Goal: Communication & Community: Ask a question

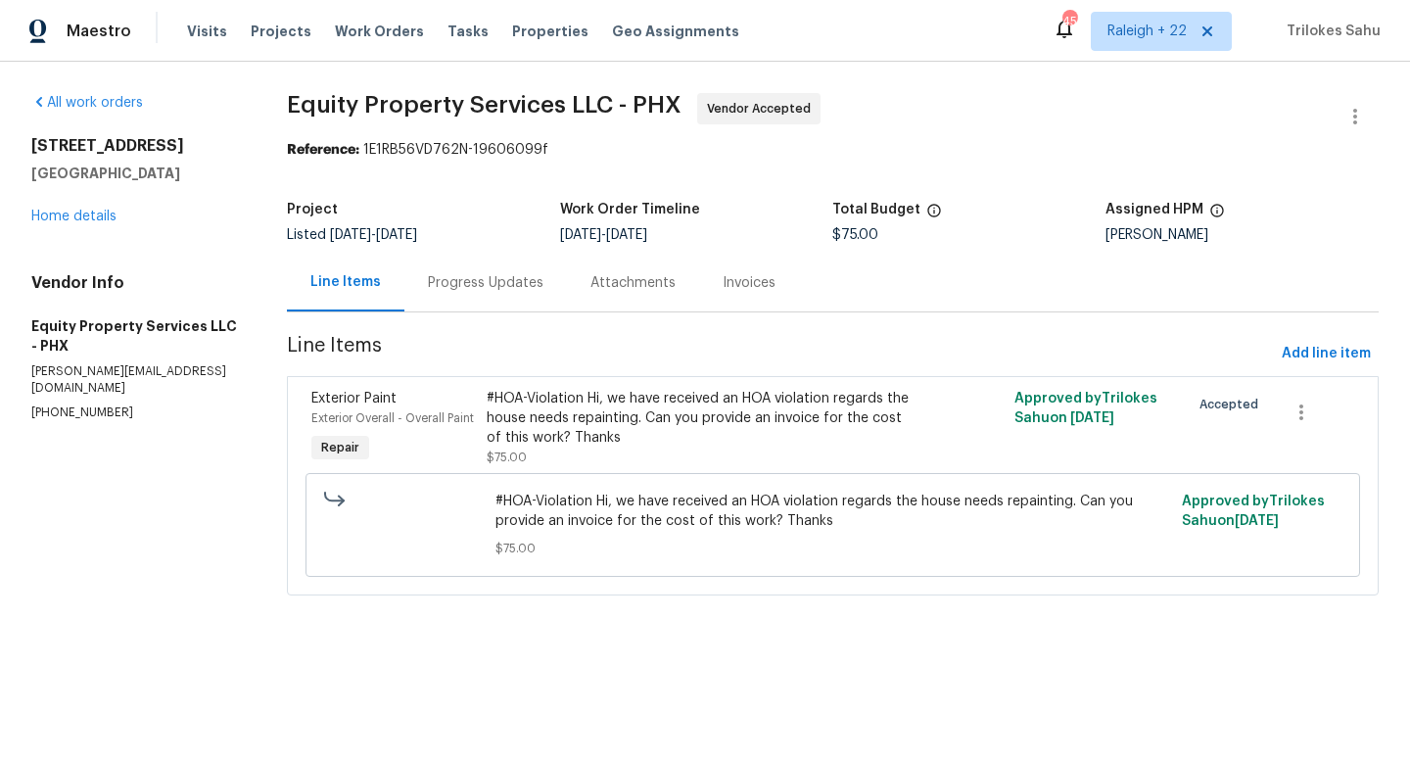
click at [483, 292] on div "Progress Updates" at bounding box center [486, 283] width 116 height 20
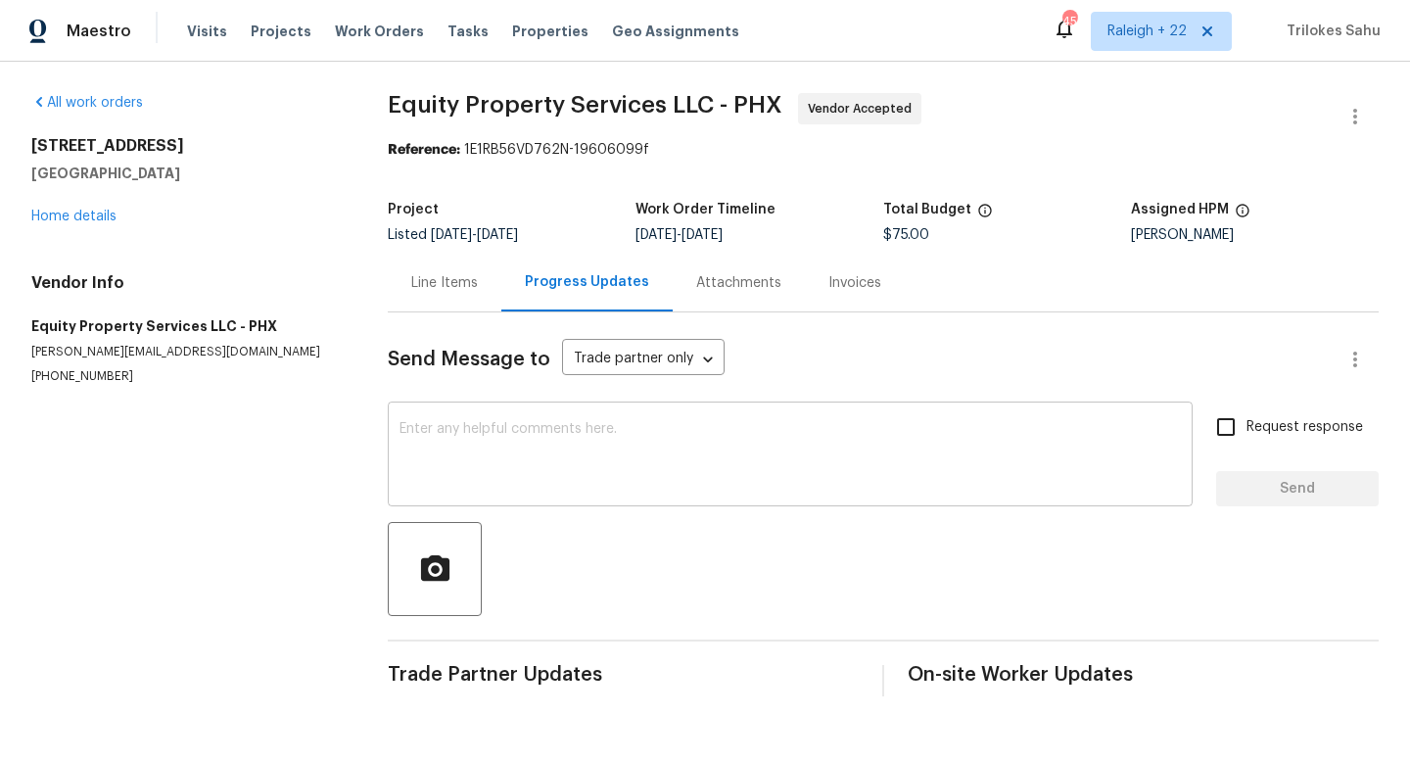
click at [525, 437] on textarea at bounding box center [789, 456] width 781 height 69
click at [459, 310] on div "Line Items" at bounding box center [445, 283] width 114 height 58
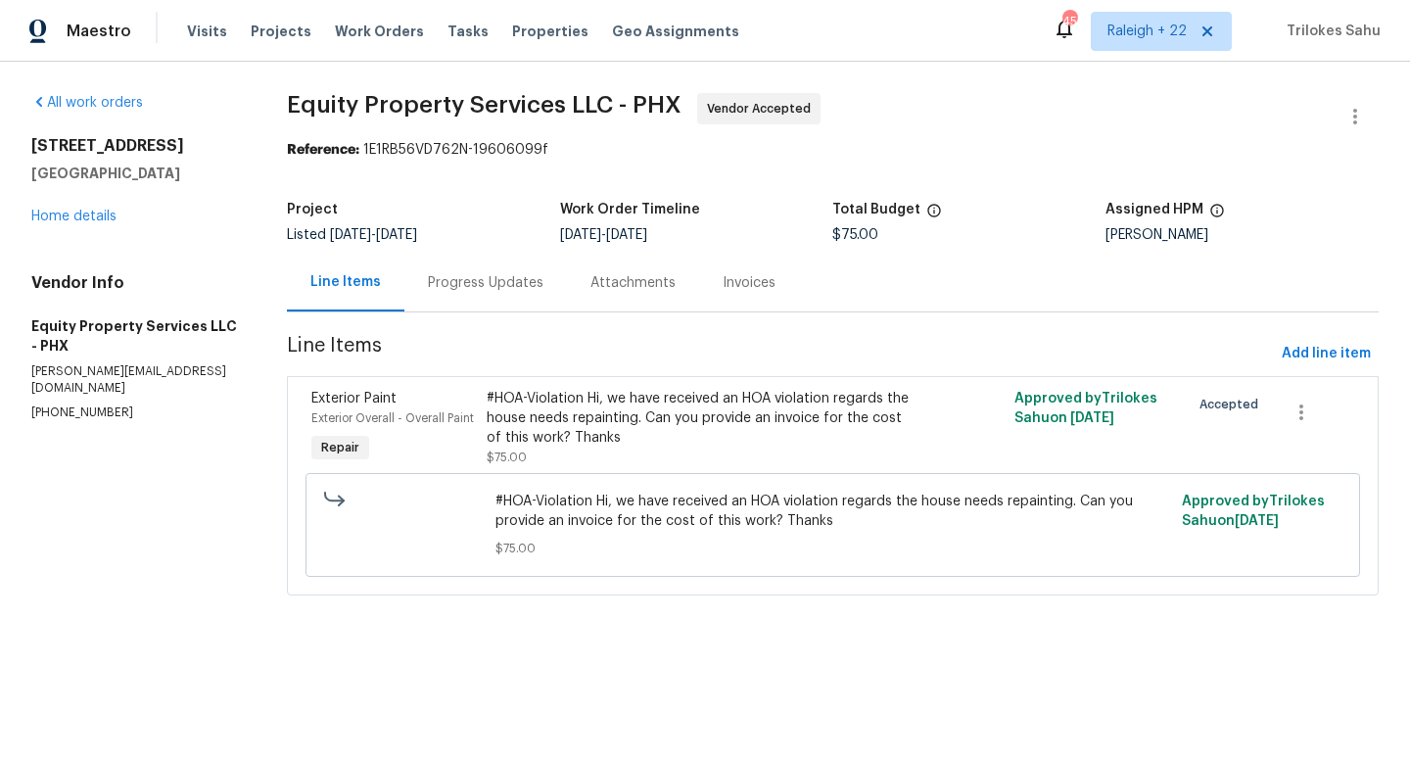
click at [507, 296] on div "Progress Updates" at bounding box center [485, 283] width 163 height 58
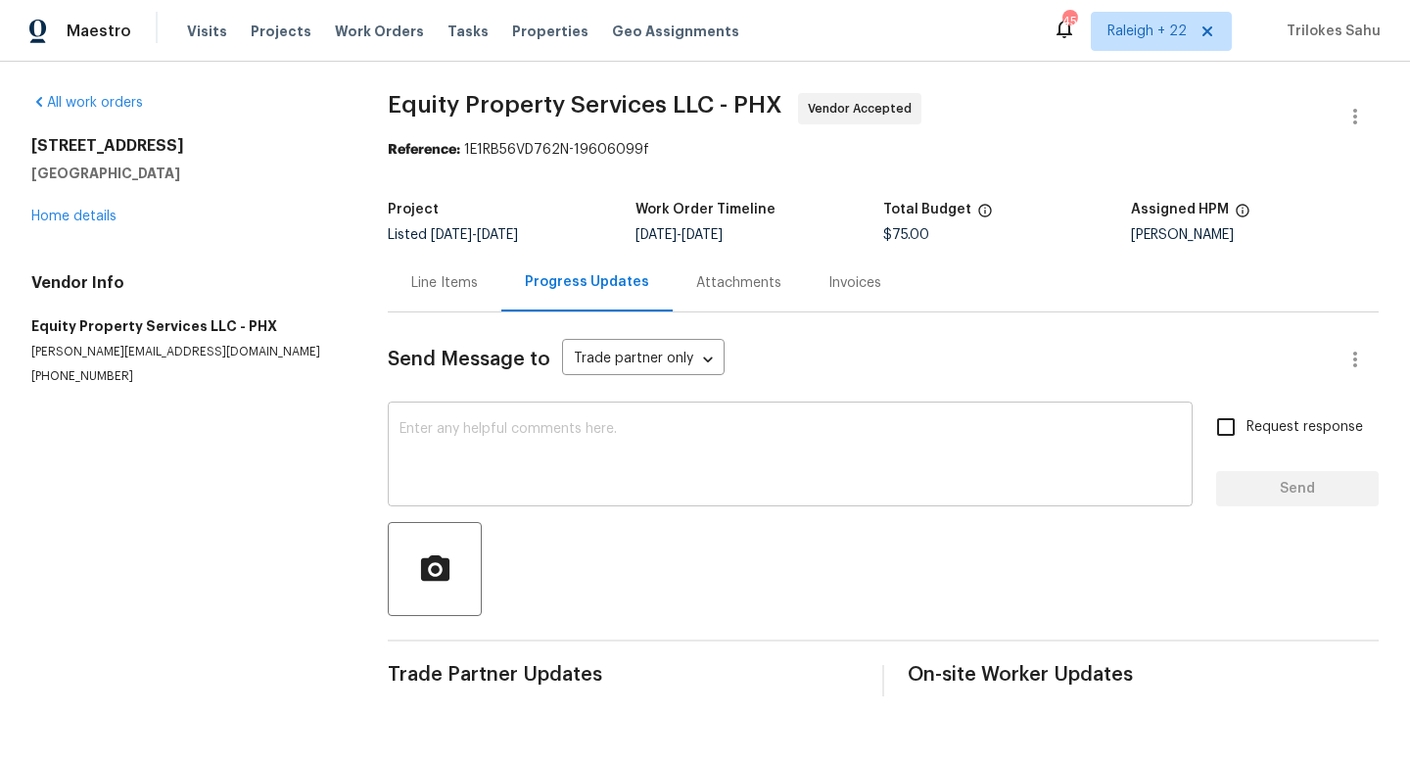
click at [502, 453] on textarea at bounding box center [789, 456] width 781 height 69
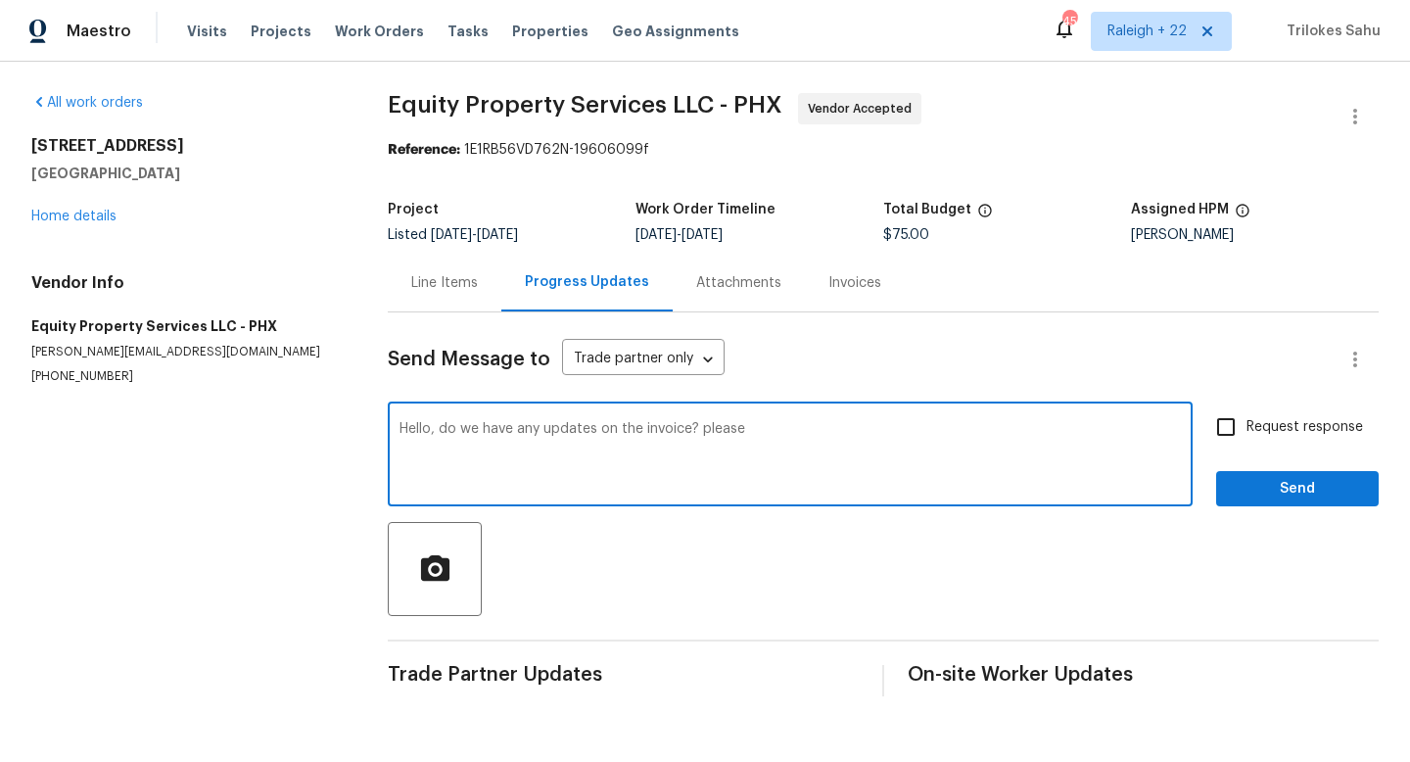
click at [771, 439] on textarea "Hello, do we have any updates on the invoice? please" at bounding box center [789, 456] width 781 height 69
type textarea "Hello, do we have any updates on the invoice? please advise"
click at [1222, 430] on input "Request response" at bounding box center [1225, 426] width 41 height 41
checkbox input "true"
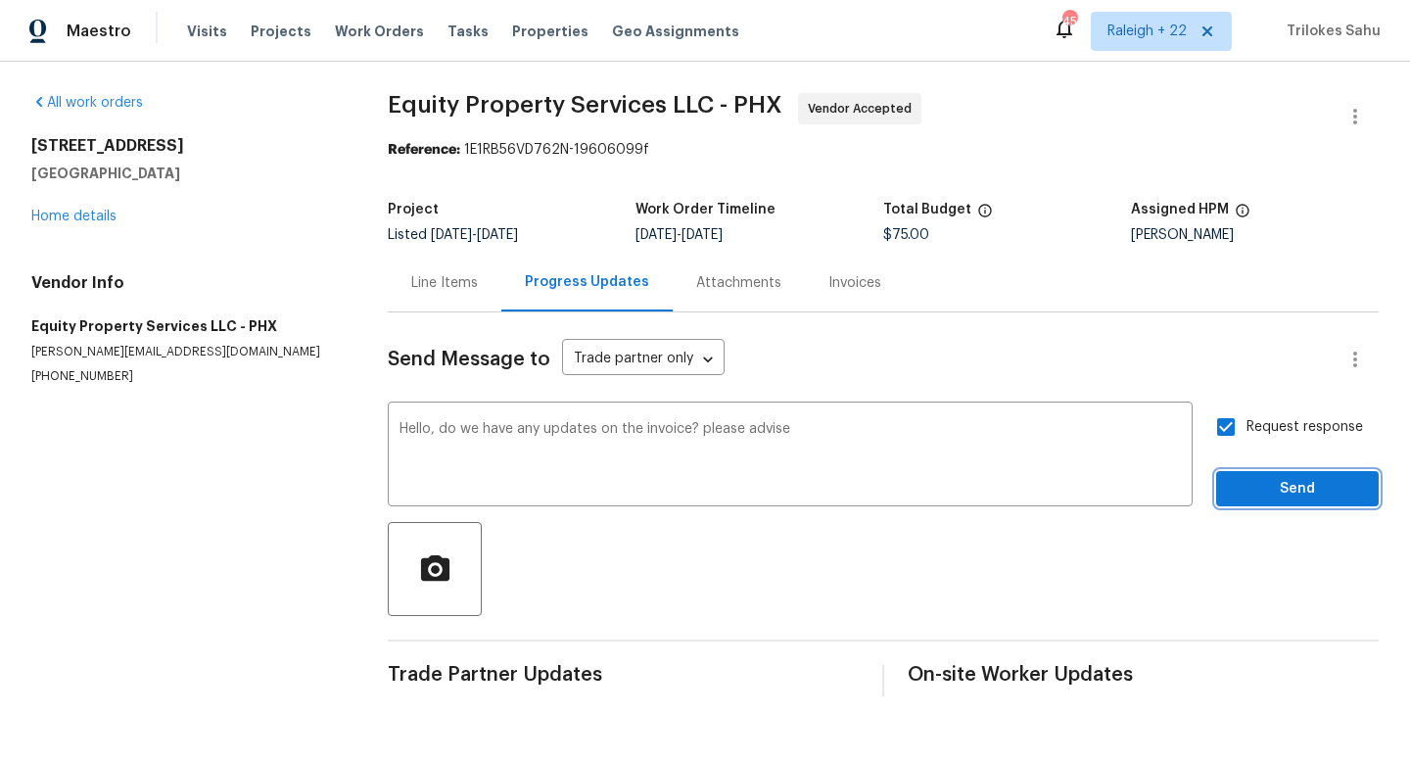
click at [1283, 492] on span "Send" at bounding box center [1297, 489] width 131 height 24
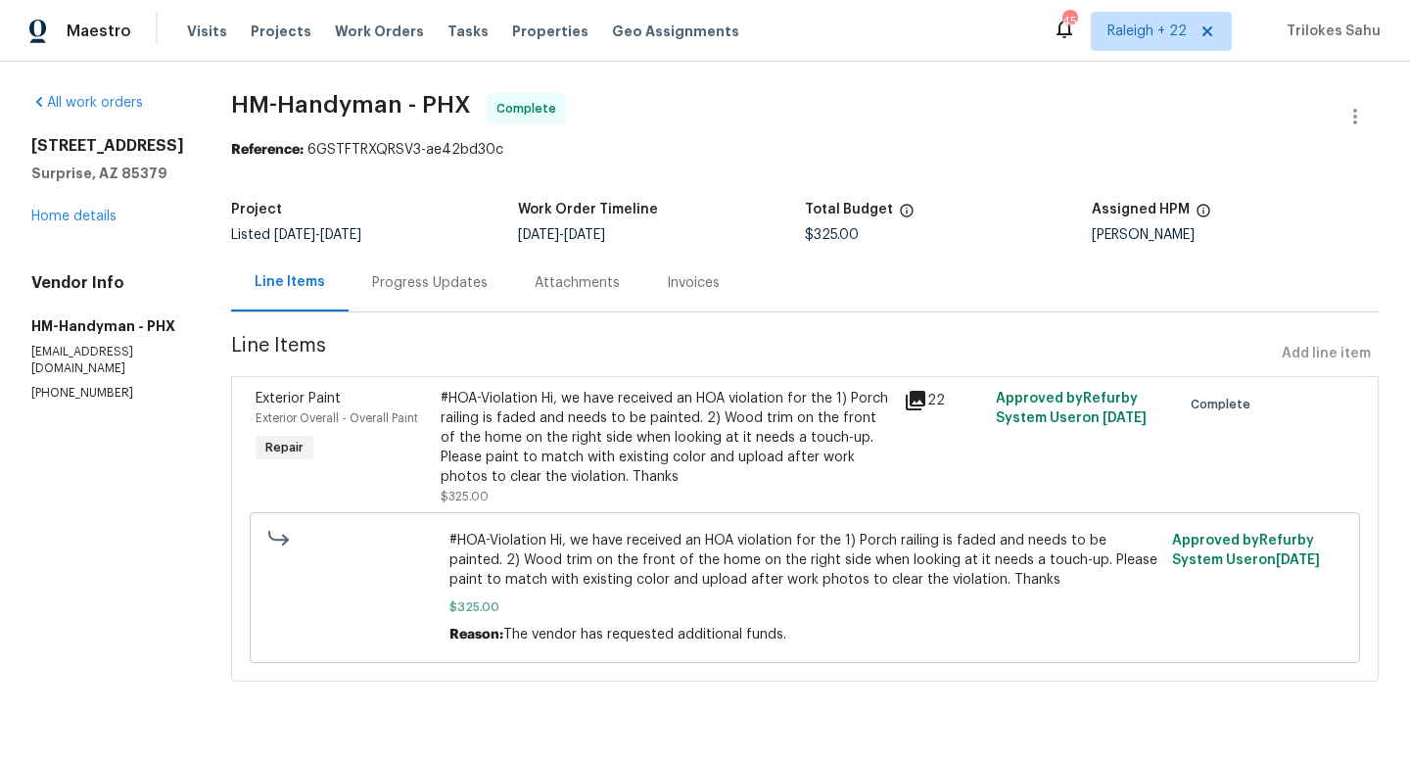
click at [529, 420] on div "#HOA-Violation Hi, we have received an HOA violation for the 1) Porch railing i…" at bounding box center [666, 438] width 451 height 98
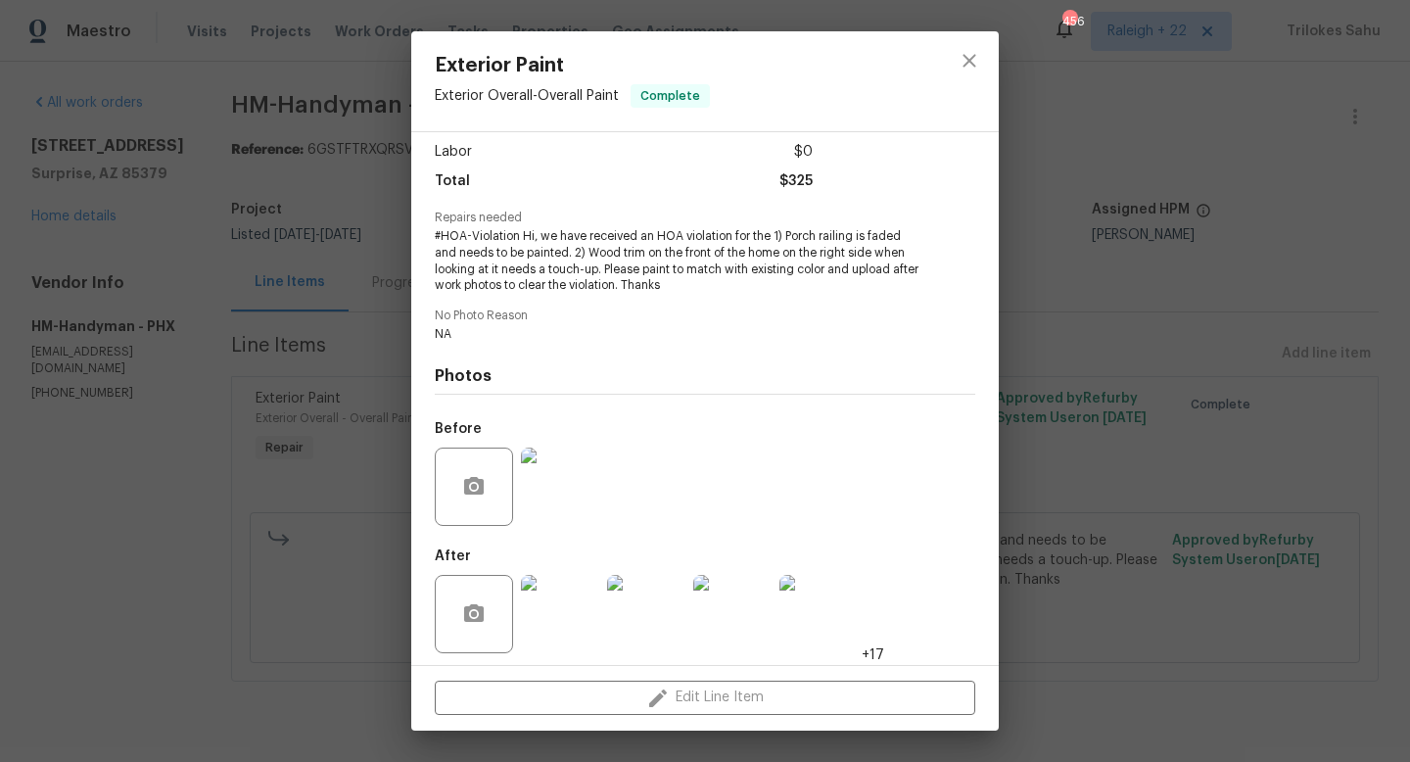
scroll to position [140, 0]
